Goal: Obtain resource: Download file/media

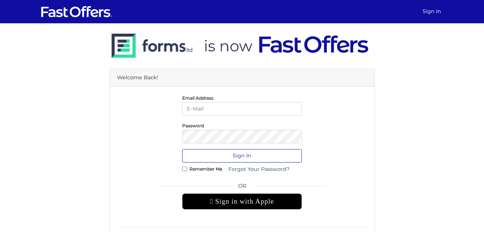
type input "[EMAIL_ADDRESS][PERSON_NAME][DOMAIN_NAME]"
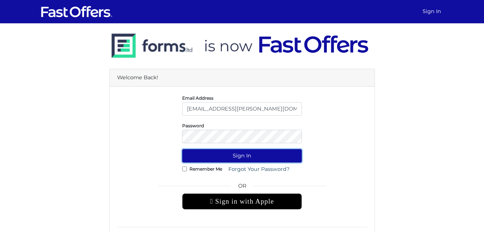
click at [283, 155] on button "Sign In" at bounding box center [242, 155] width 120 height 13
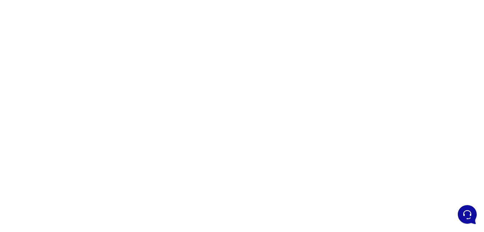
scroll to position [97, 0]
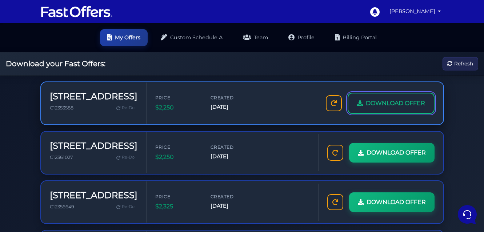
click at [366, 108] on span "DOWNLOAD OFFER" at bounding box center [395, 103] width 59 height 9
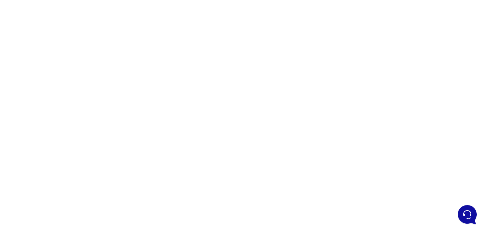
scroll to position [71, 0]
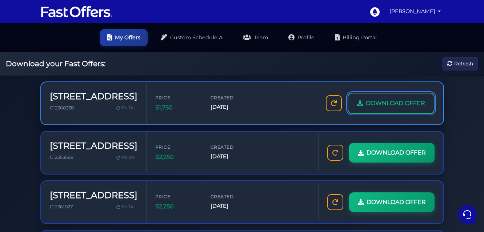
click at [366, 108] on span "DOWNLOAD OFFER" at bounding box center [395, 103] width 59 height 9
